Goal: Task Accomplishment & Management: Use online tool/utility

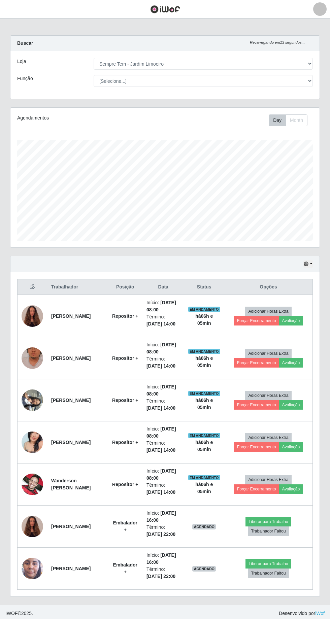
select select "508"
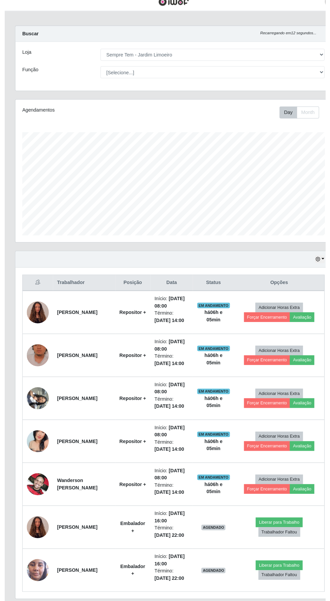
scroll to position [15, 0]
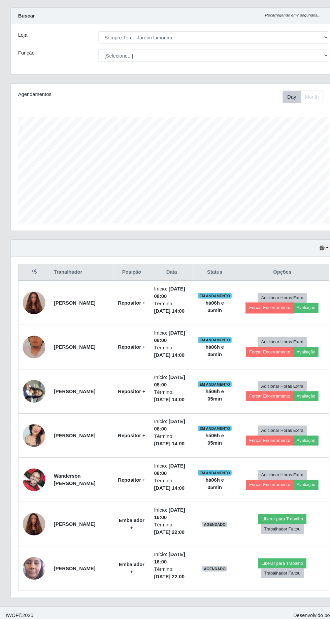
click at [261, 313] on button "Forçar Encerramento" at bounding box center [256, 317] width 45 height 9
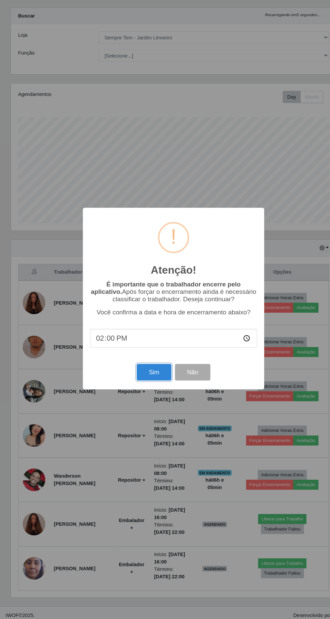
click at [152, 374] on button "Sim" at bounding box center [146, 379] width 33 height 16
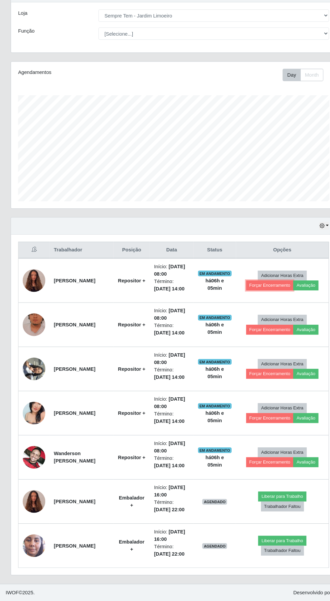
scroll to position [0, 0]
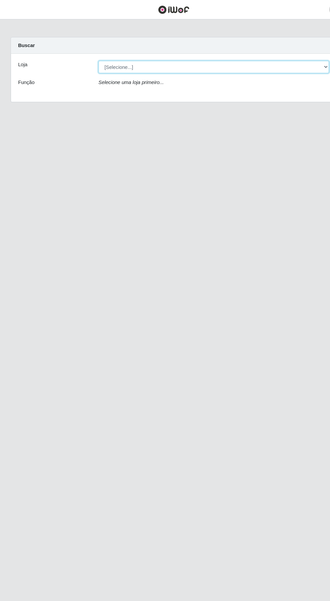
click at [110, 65] on select "[Selecione...] [GEOGRAPHIC_DATA] - [GEOGRAPHIC_DATA] [GEOGRAPHIC_DATA] - [GEOGR…" at bounding box center [203, 64] width 219 height 12
select select "508"
click at [94, 58] on select "[Selecione...] [GEOGRAPHIC_DATA] - [GEOGRAPHIC_DATA] [GEOGRAPHIC_DATA] - [GEOGR…" at bounding box center [203, 64] width 219 height 12
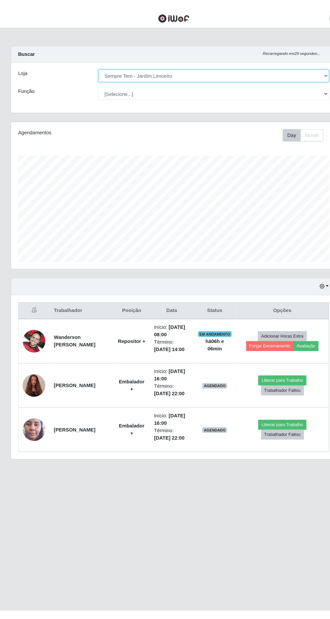
scroll to position [139, 309]
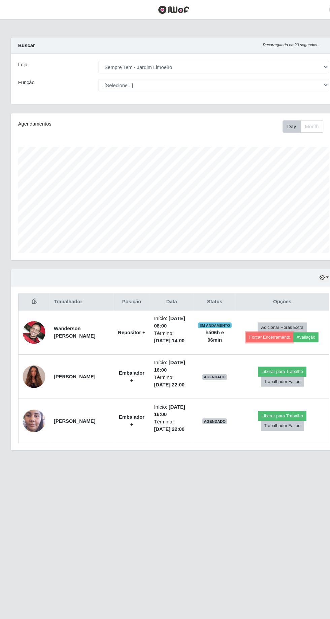
click at [252, 321] on button "Forçar Encerramento" at bounding box center [256, 320] width 45 height 9
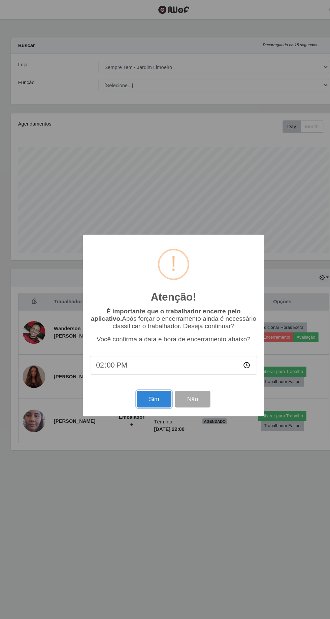
click at [142, 385] on button "Sim" at bounding box center [146, 379] width 33 height 16
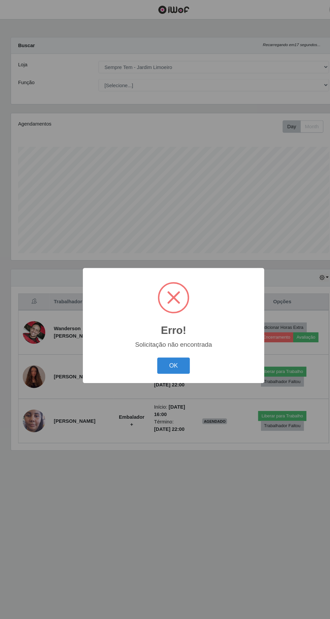
click at [165, 347] on button "OK" at bounding box center [164, 348] width 31 height 16
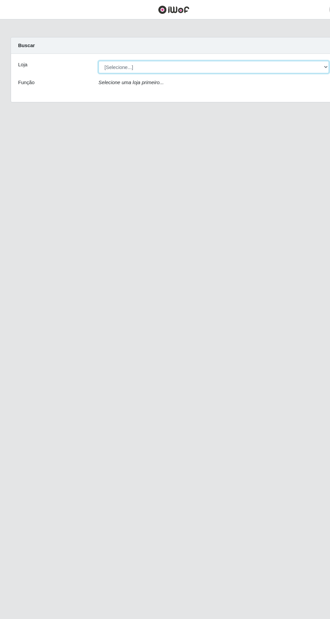
click at [110, 66] on select "[Selecione...] [GEOGRAPHIC_DATA] - [GEOGRAPHIC_DATA] [GEOGRAPHIC_DATA] - [GEOGR…" at bounding box center [203, 64] width 219 height 12
select select "508"
click at [94, 58] on select "[Selecione...] [GEOGRAPHIC_DATA] - [GEOGRAPHIC_DATA] [GEOGRAPHIC_DATA] - [GEOGR…" at bounding box center [203, 64] width 219 height 12
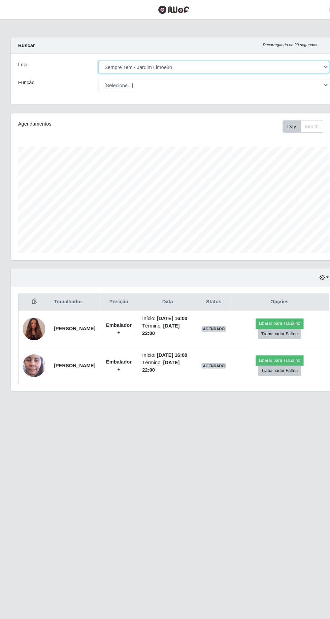
scroll to position [139, 309]
